Goal: Task Accomplishment & Management: Manage account settings

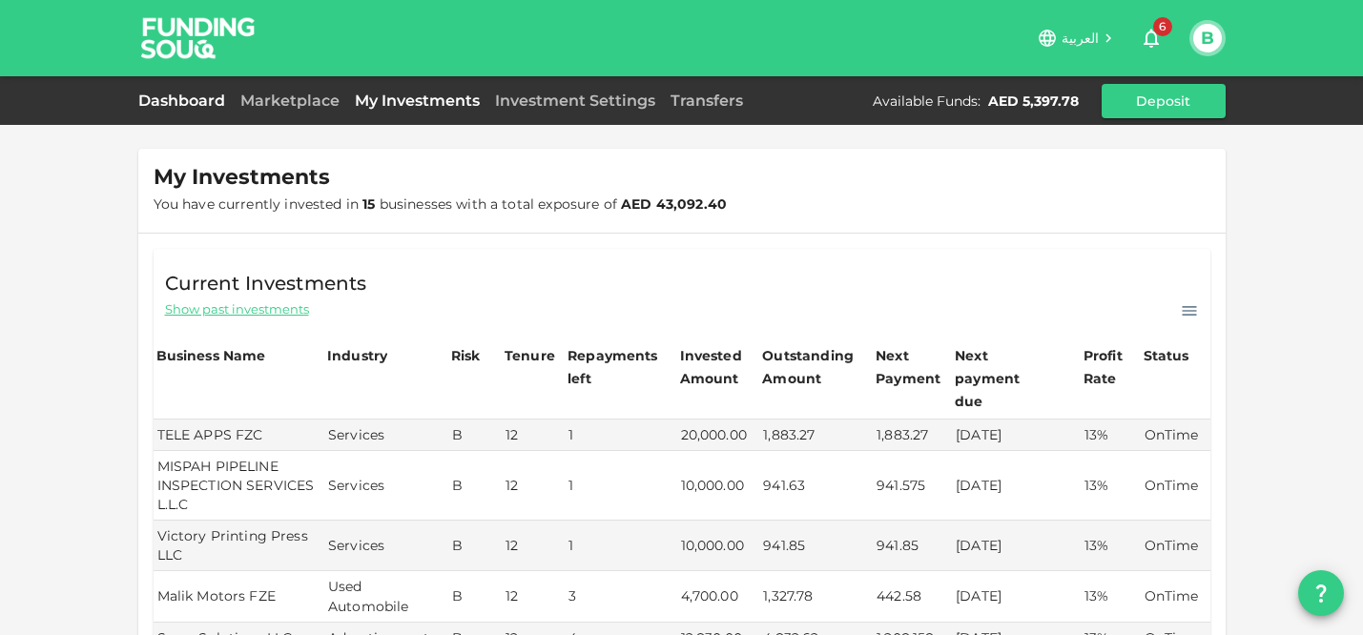
click at [177, 94] on link "Dashboard" at bounding box center [185, 101] width 94 height 18
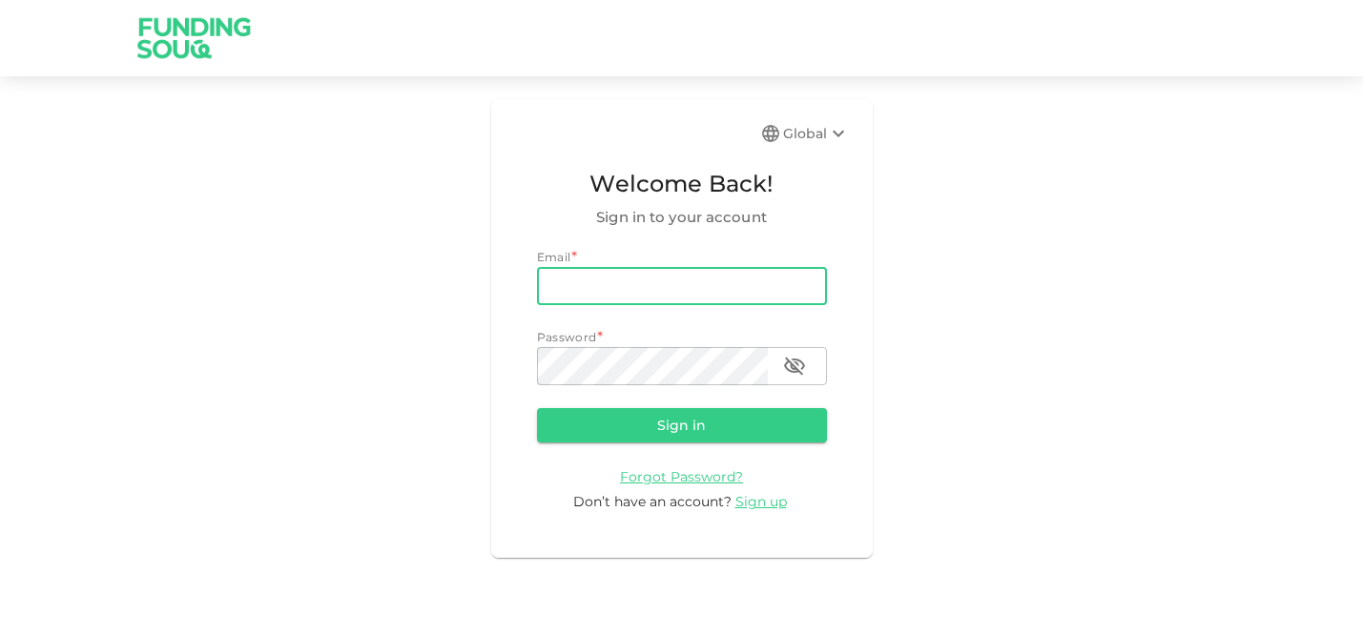
type input "[EMAIL_ADDRESS][DOMAIN_NAME]"
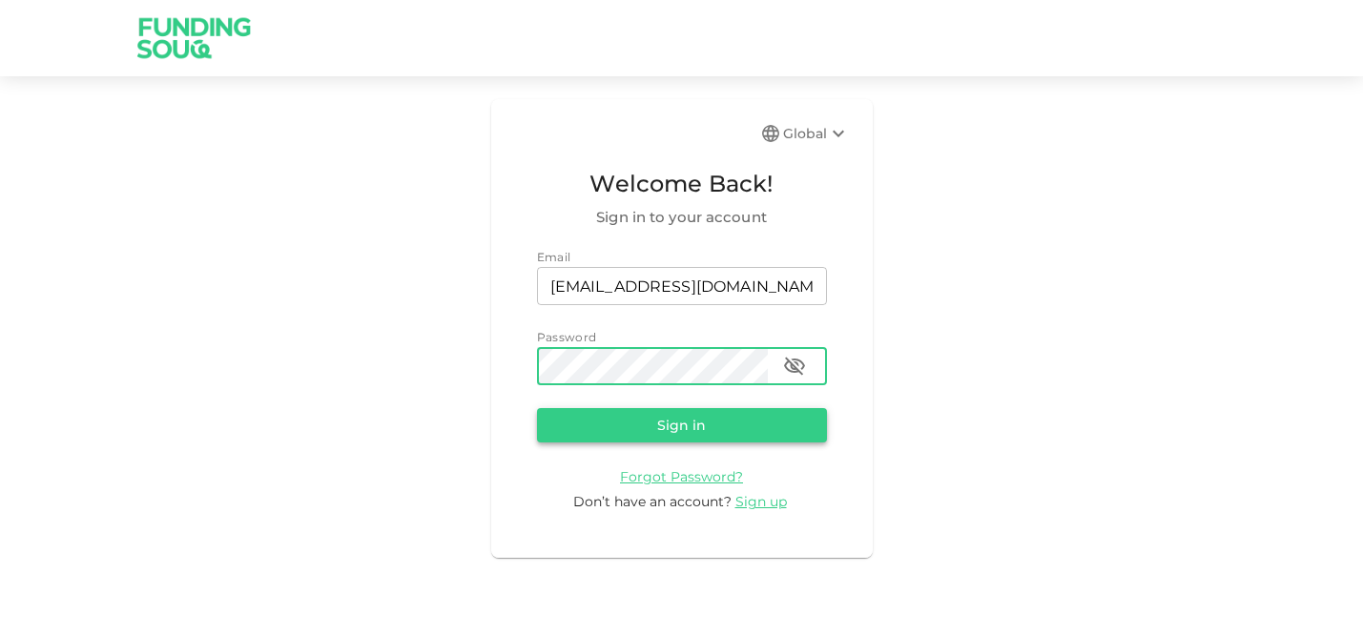
click at [674, 431] on button "Sign in" at bounding box center [682, 425] width 290 height 34
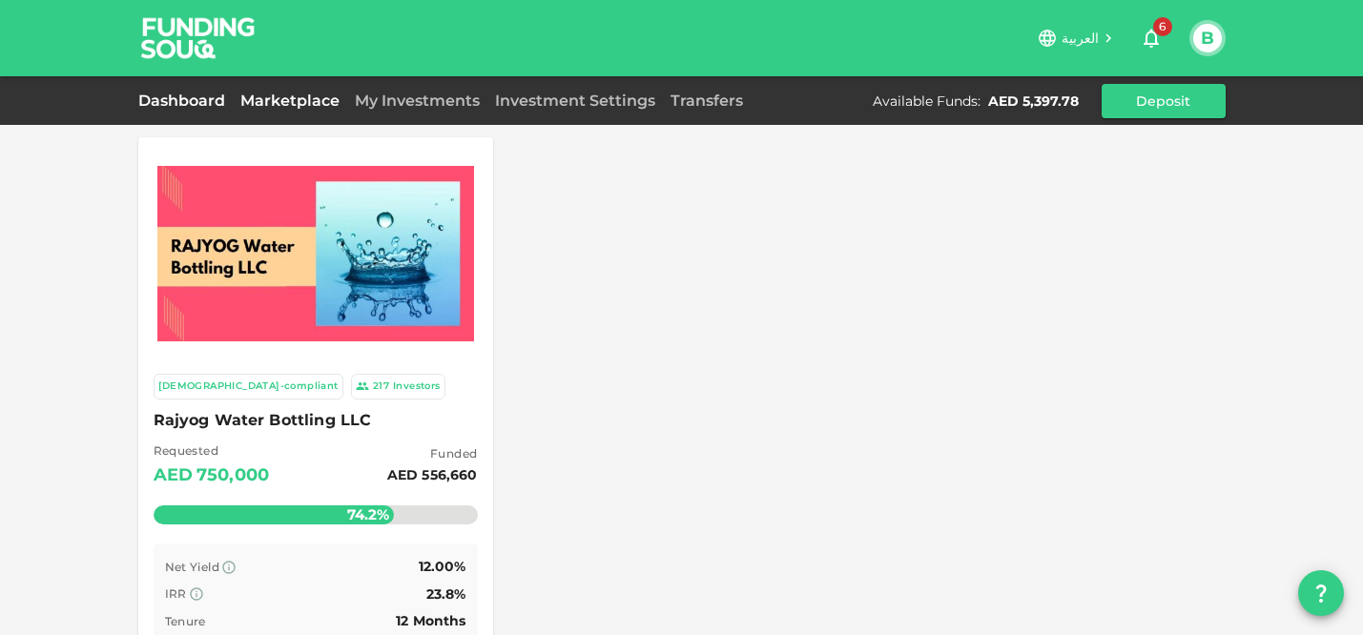
click at [191, 95] on link "Dashboard" at bounding box center [185, 101] width 94 height 18
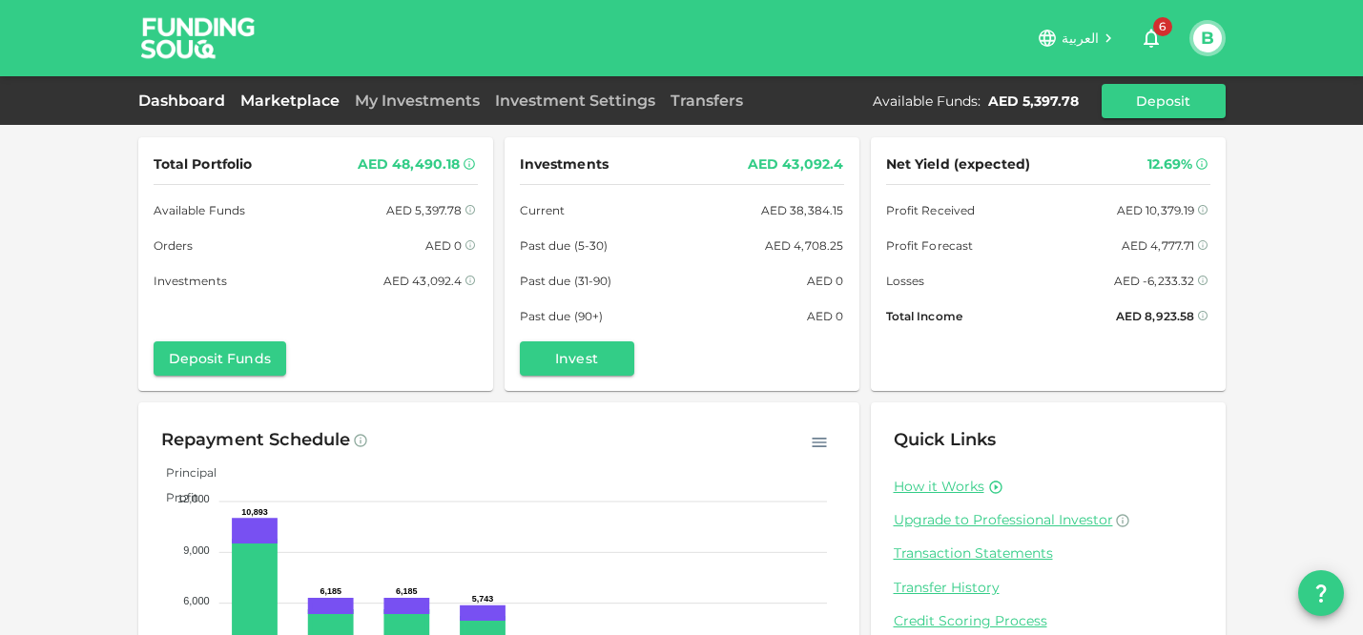
click at [290, 97] on link "Marketplace" at bounding box center [290, 101] width 114 height 18
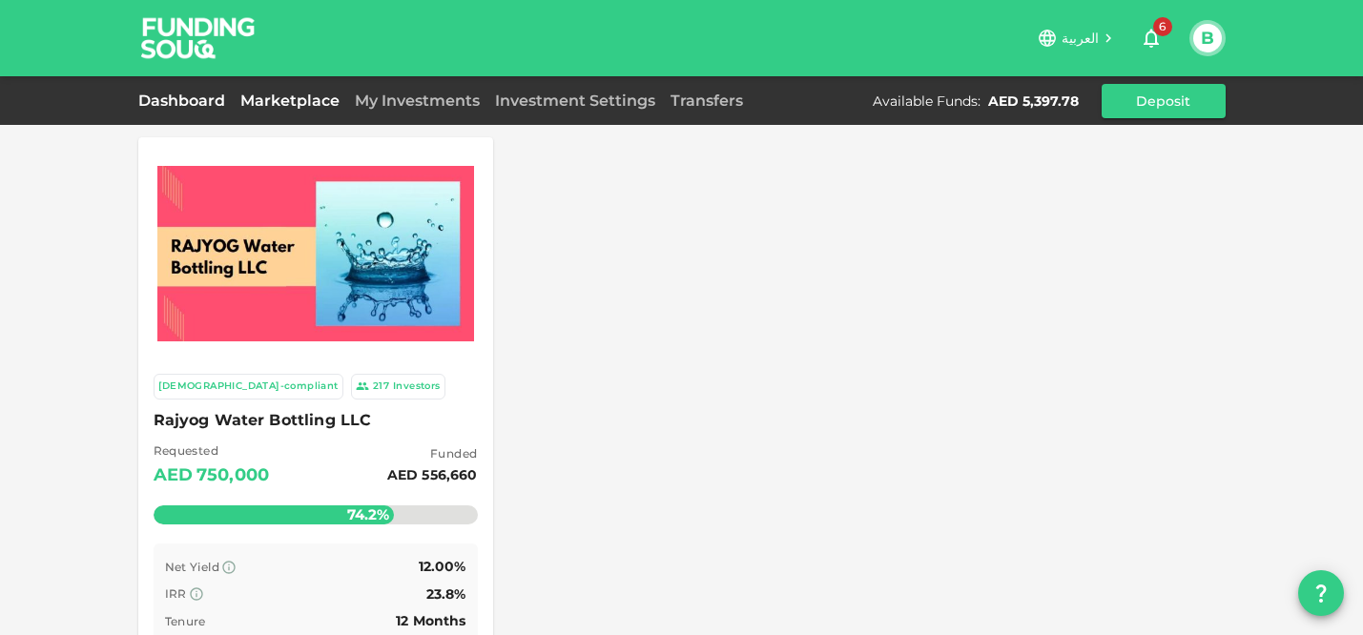
click at [173, 105] on link "Dashboard" at bounding box center [185, 101] width 94 height 18
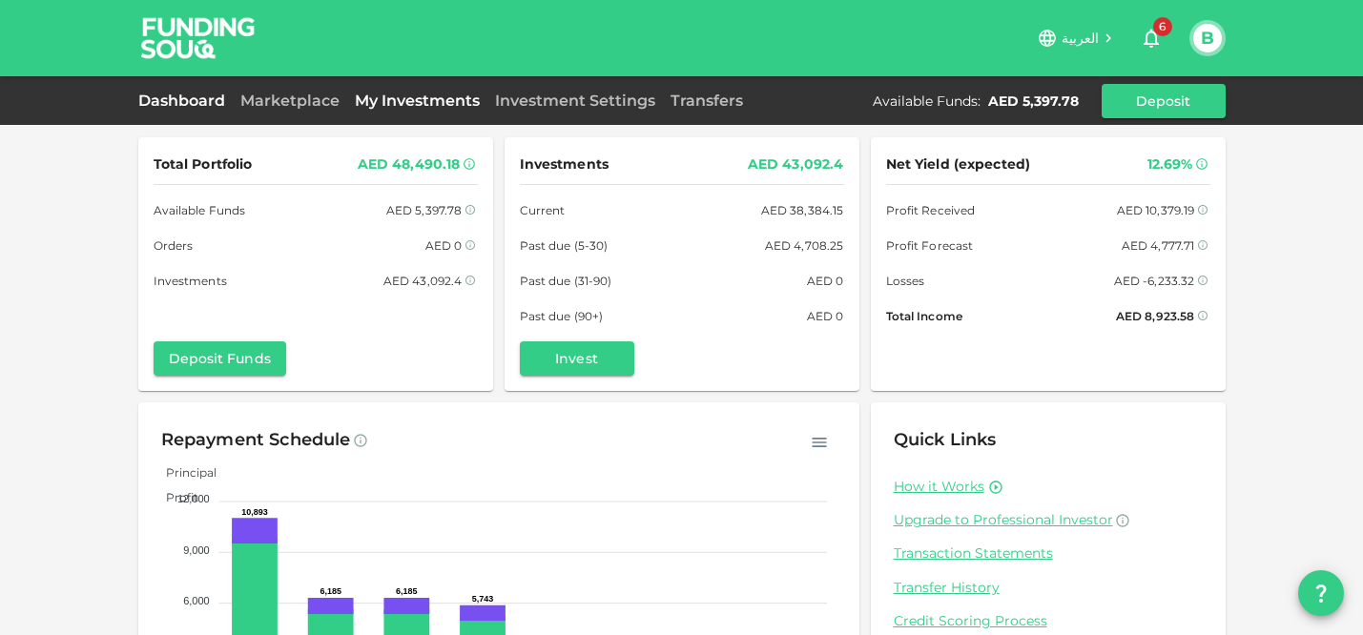
click at [421, 107] on link "My Investments" at bounding box center [417, 101] width 140 height 18
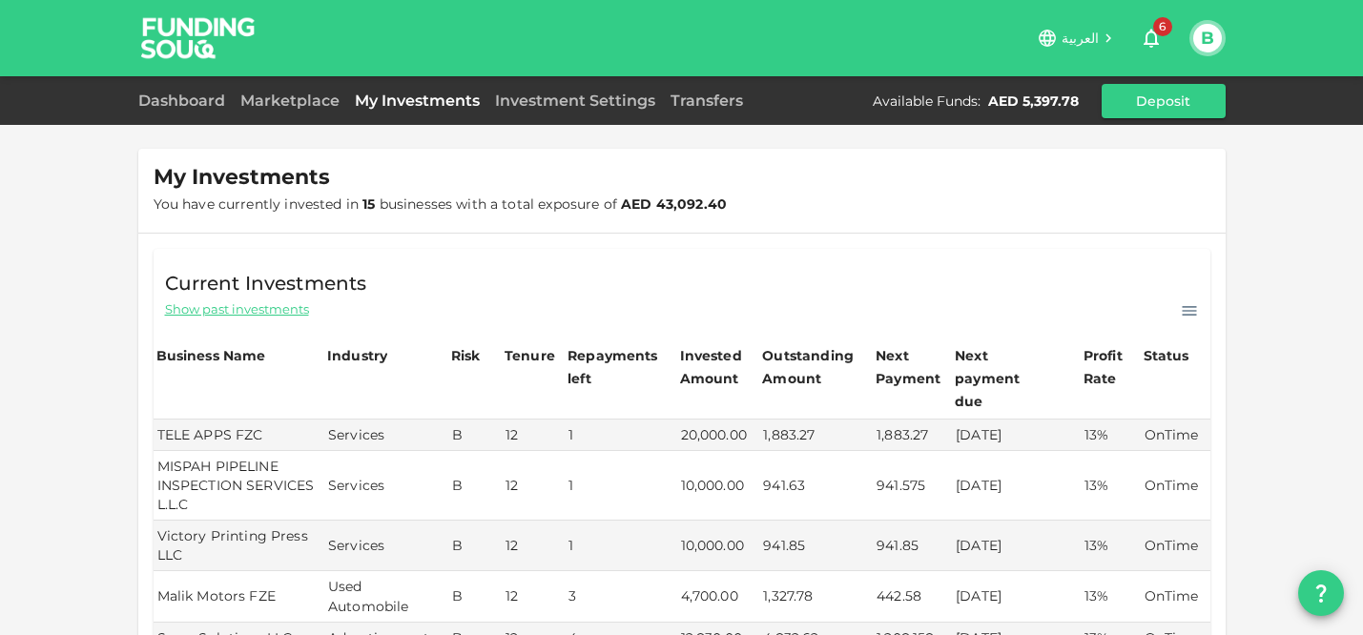
click at [240, 316] on span "Show past investments" at bounding box center [237, 309] width 144 height 18
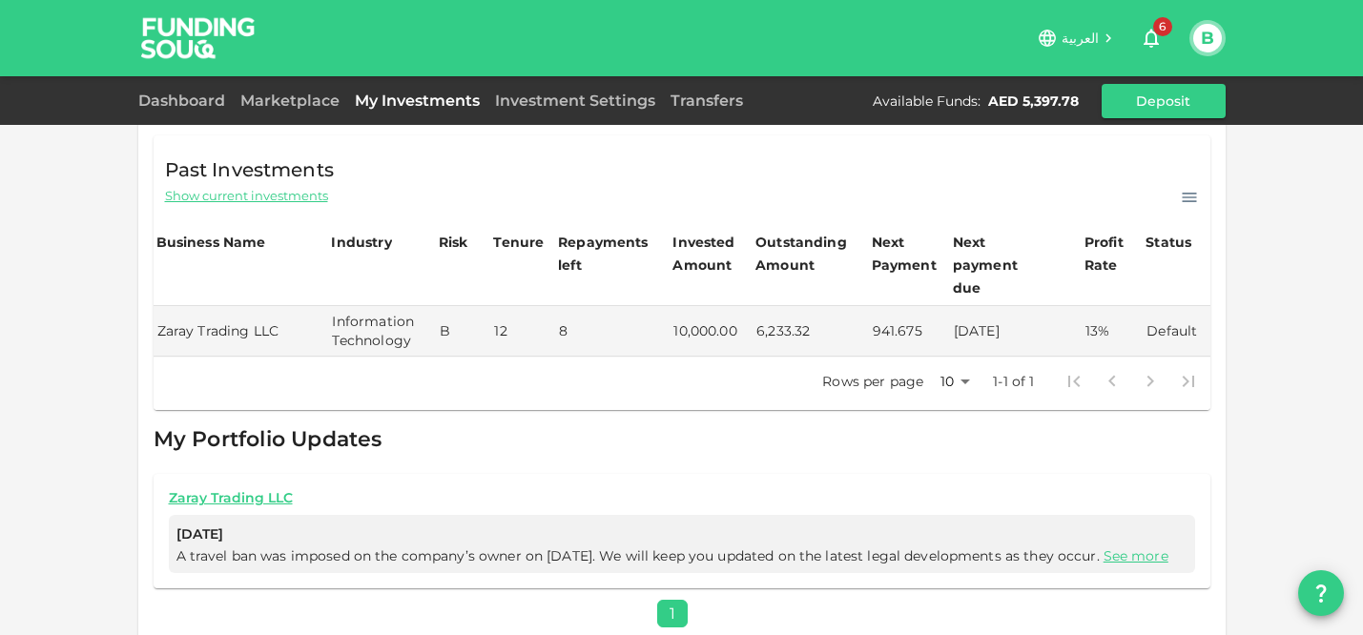
scroll to position [129, 0]
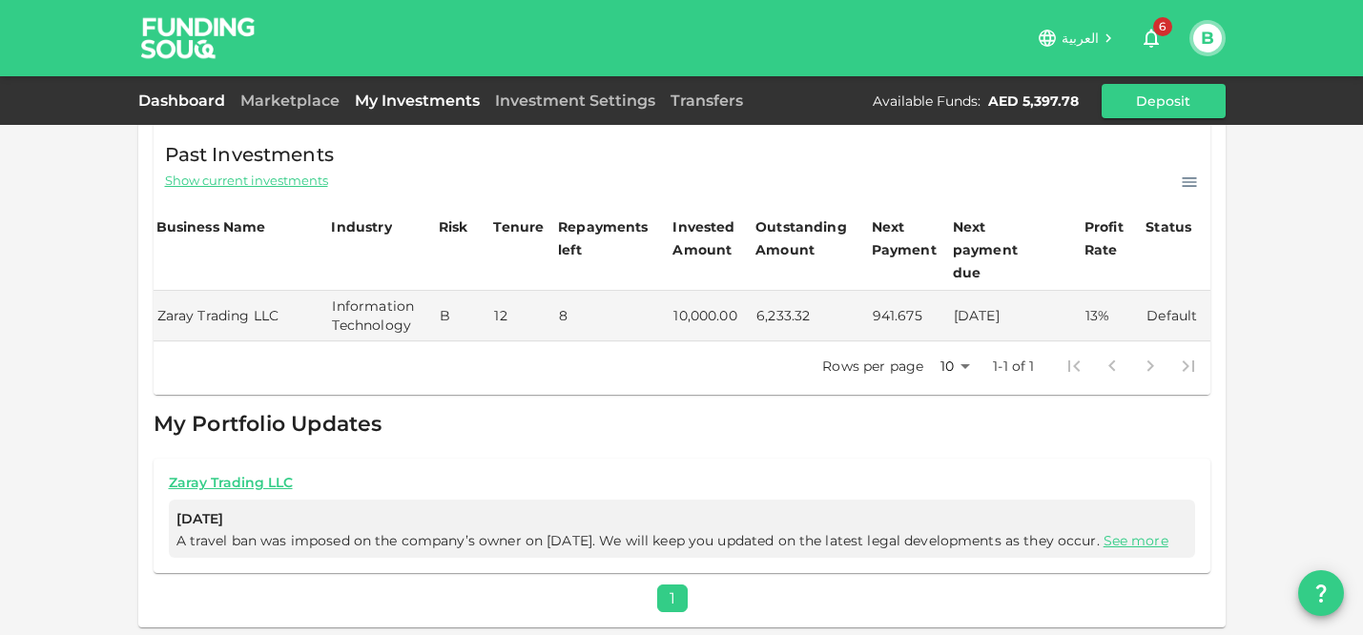
click at [191, 99] on link "Dashboard" at bounding box center [185, 101] width 94 height 18
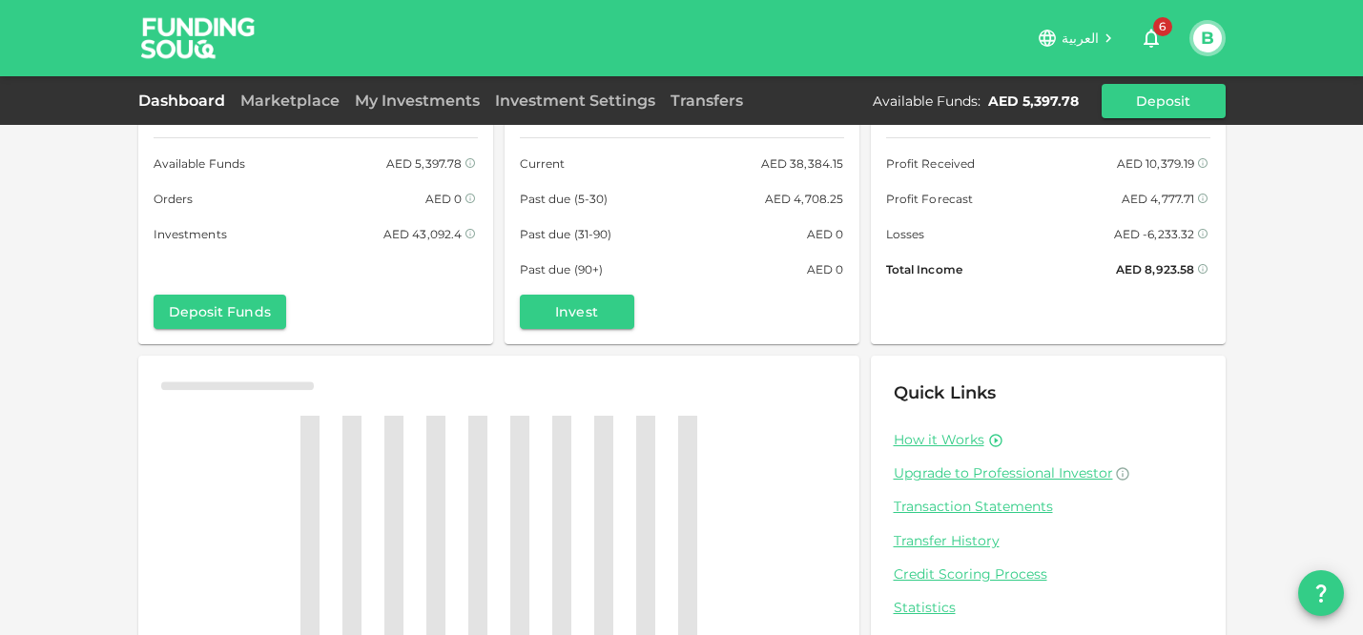
scroll to position [129, 0]
